Goal: Information Seeking & Learning: Check status

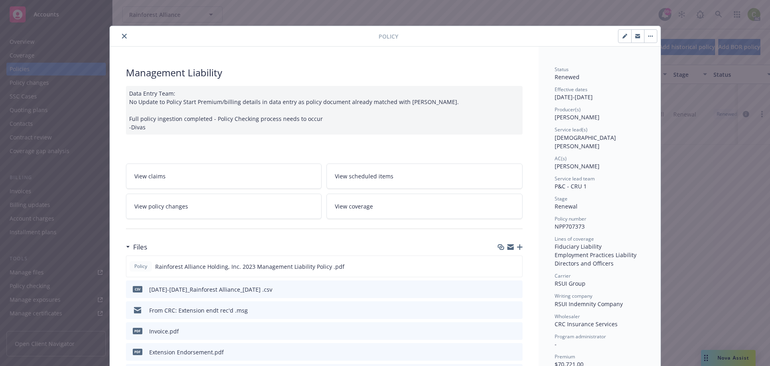
scroll to position [24, 0]
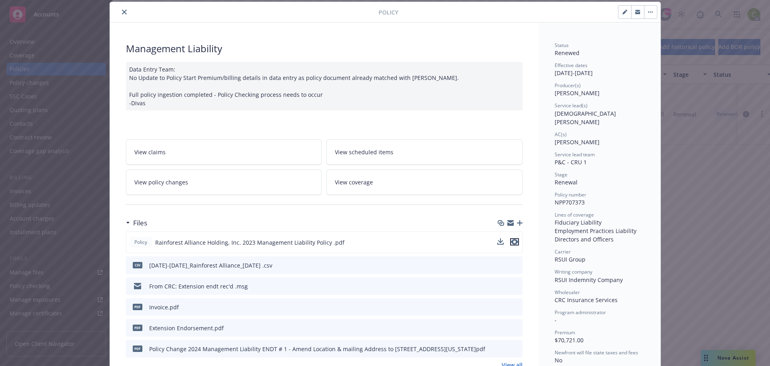
click at [512, 242] on icon "preview file" at bounding box center [514, 242] width 7 height 6
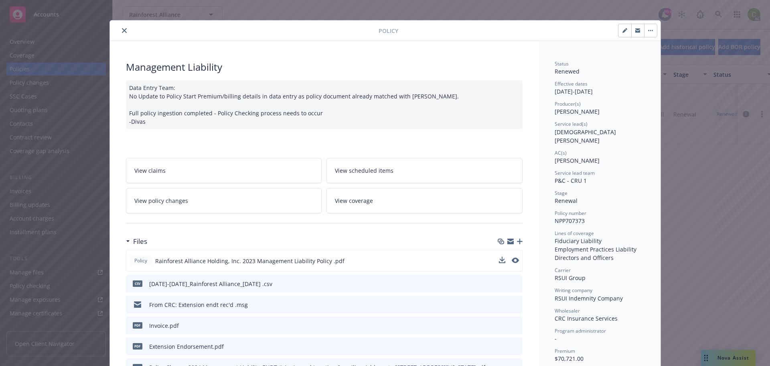
scroll to position [0, 0]
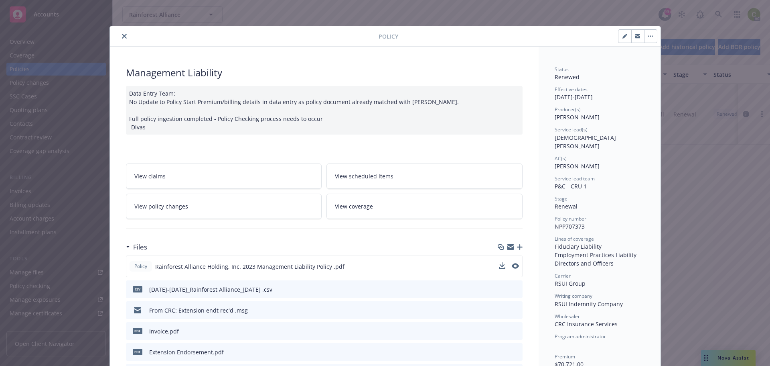
drag, startPoint x: 121, startPoint y: 37, endPoint x: 338, endPoint y: 6, distance: 218.9
click at [122, 37] on icon "close" at bounding box center [124, 36] width 5 height 5
click at [124, 37] on button "close" at bounding box center [125, 36] width 10 height 10
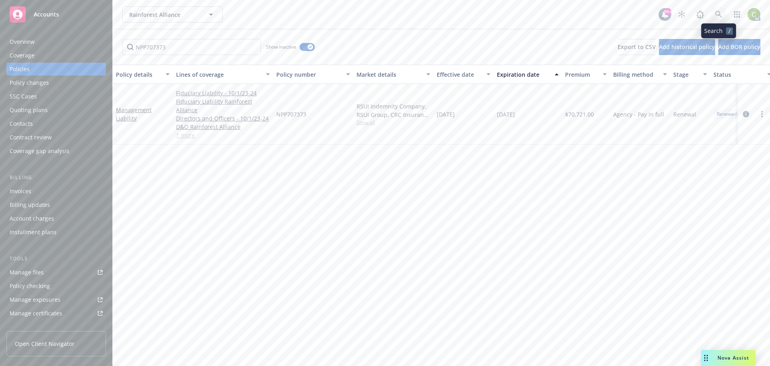
click at [714, 11] on link at bounding box center [719, 14] width 16 height 16
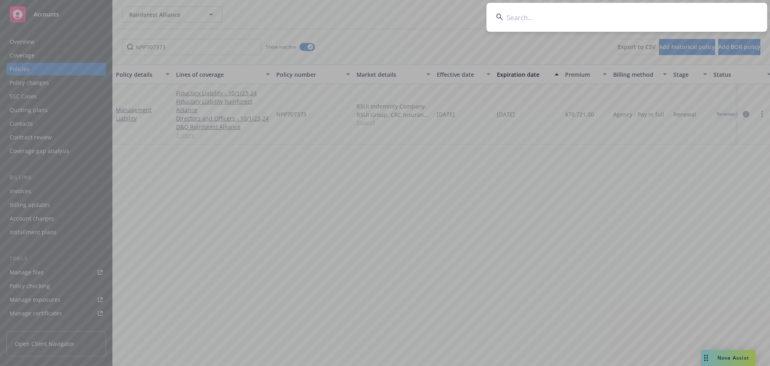
click at [543, 20] on input at bounding box center [627, 17] width 281 height 29
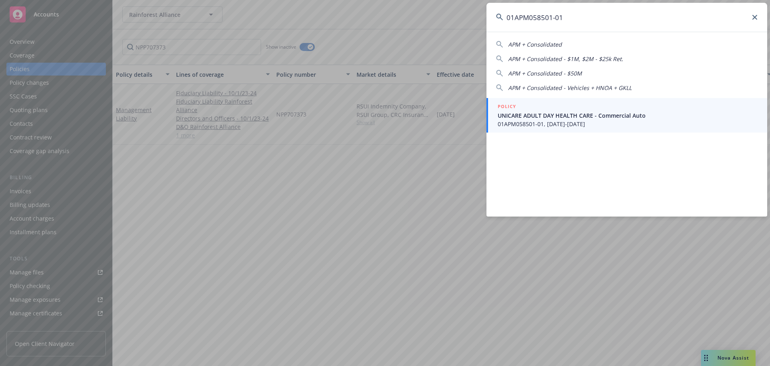
type input "01APM058501-01"
click at [575, 123] on span "01APM058501-01, [DATE]-[DATE]" at bounding box center [628, 124] width 260 height 8
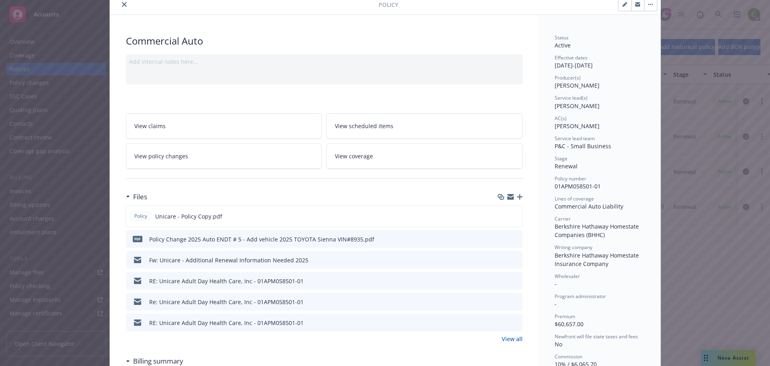
scroll to position [80, 0]
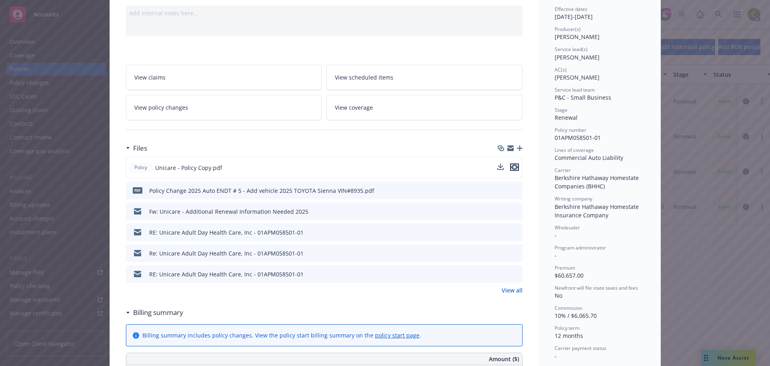
click at [514, 168] on icon "preview file" at bounding box center [514, 167] width 7 height 6
